Goal: Book appointment/travel/reservation

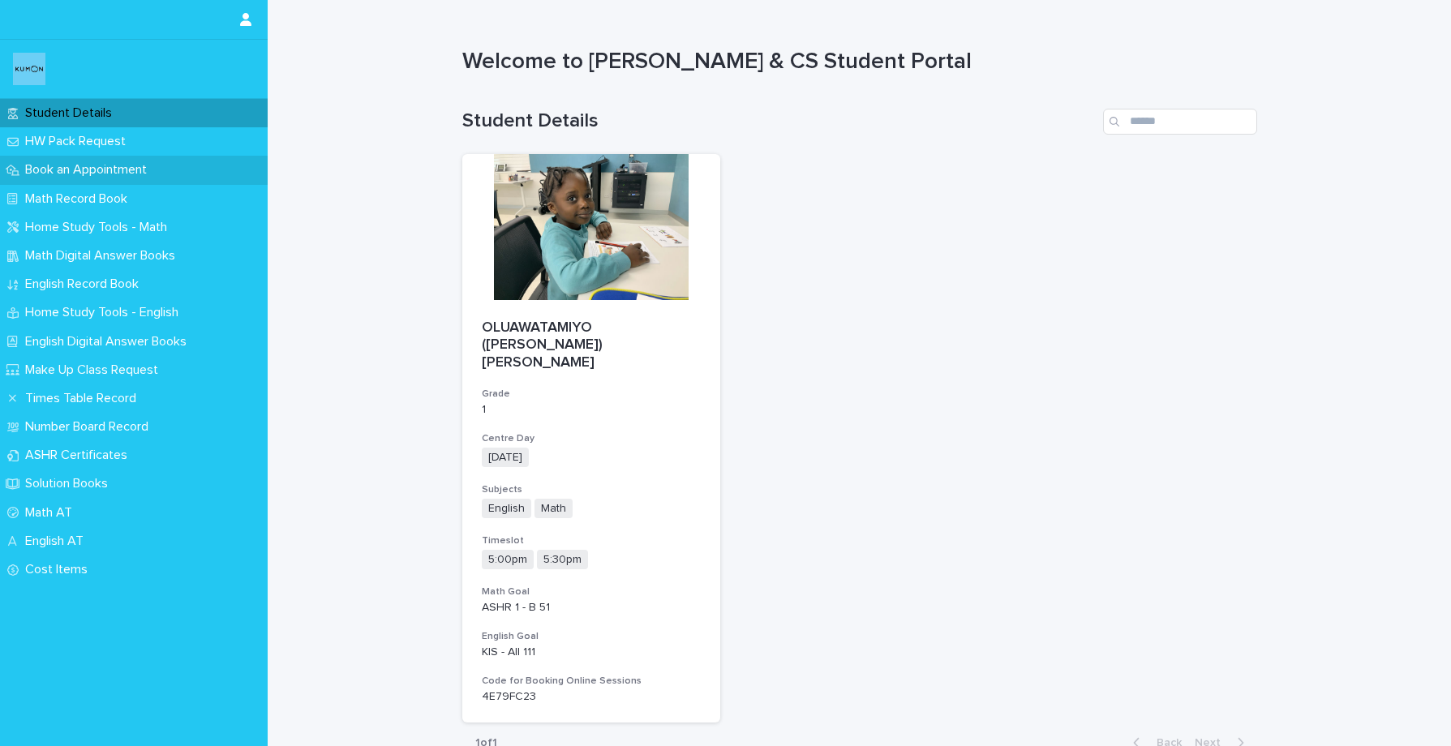
click at [79, 174] on p "Book an Appointment" at bounding box center [89, 169] width 141 height 15
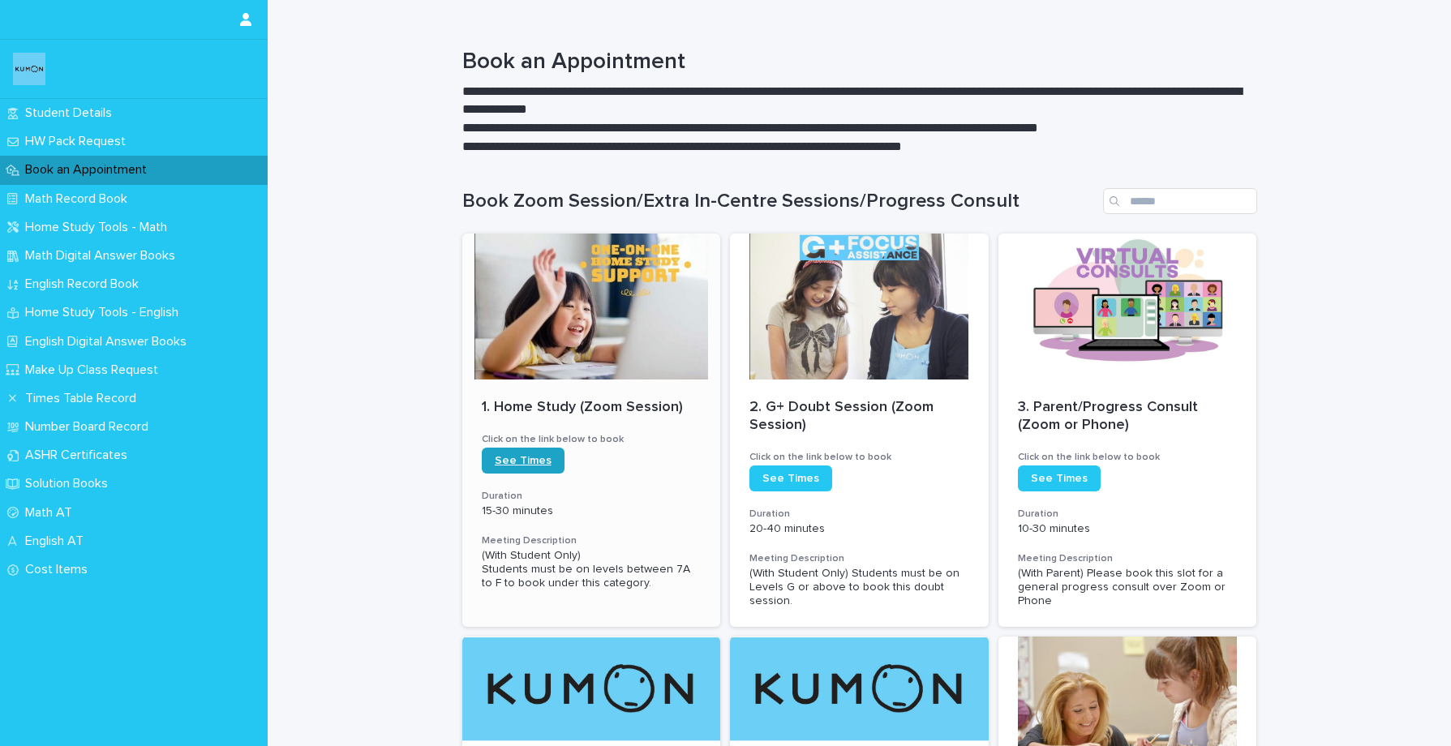
click at [529, 456] on span "See Times" at bounding box center [523, 460] width 57 height 11
click at [146, 393] on p "Times Table Record" at bounding box center [84, 398] width 131 height 15
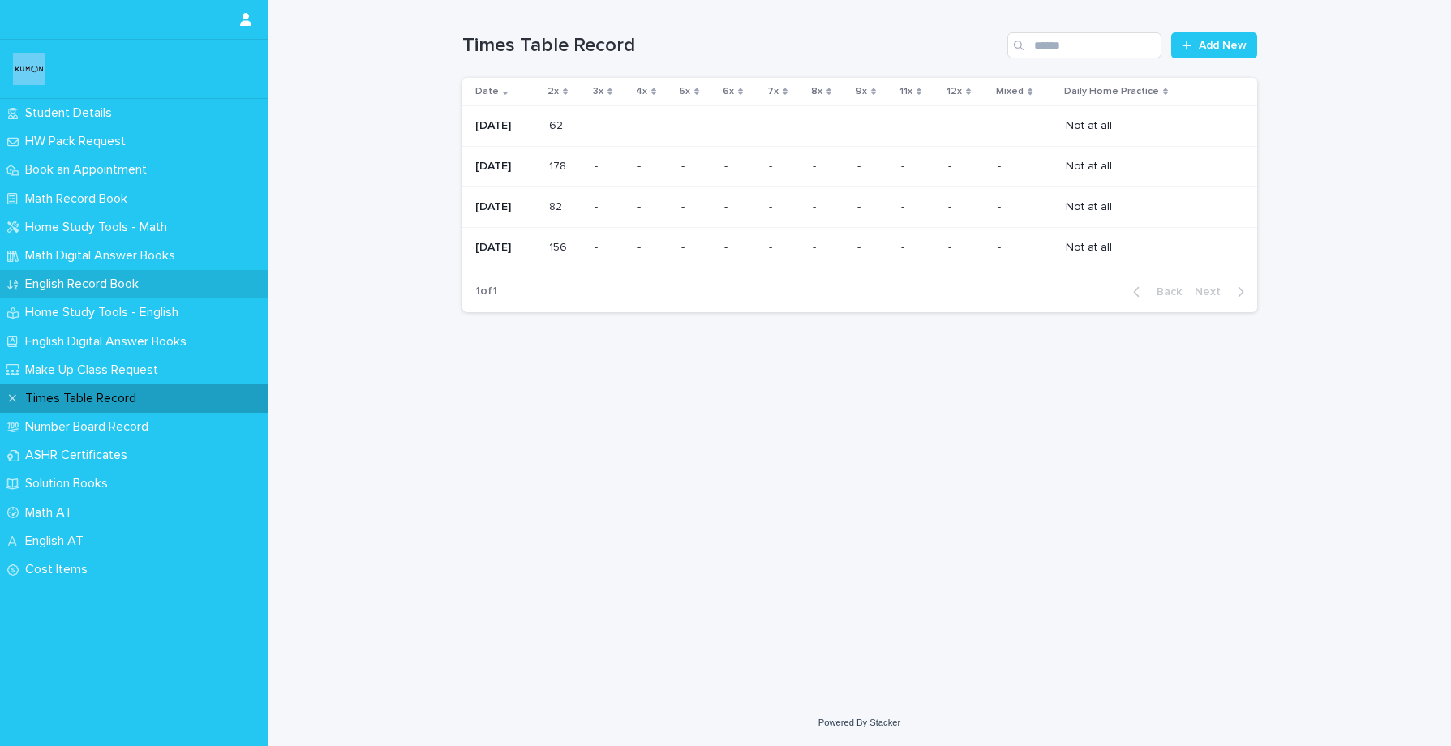
click at [101, 284] on p "English Record Book" at bounding box center [85, 283] width 133 height 15
